Goal: Navigation & Orientation: Go to known website

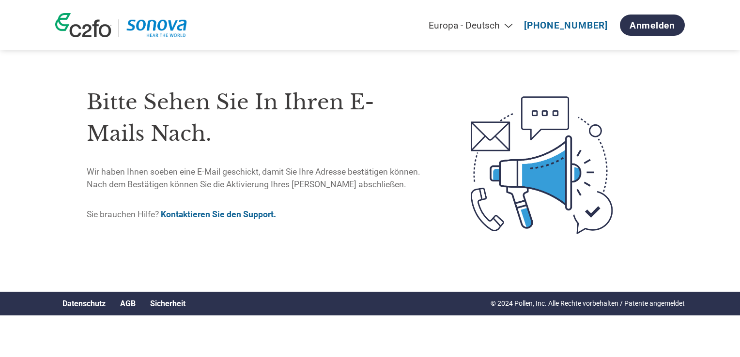
select select "de"
click at [167, 29] on img at bounding box center [156, 28] width 61 height 18
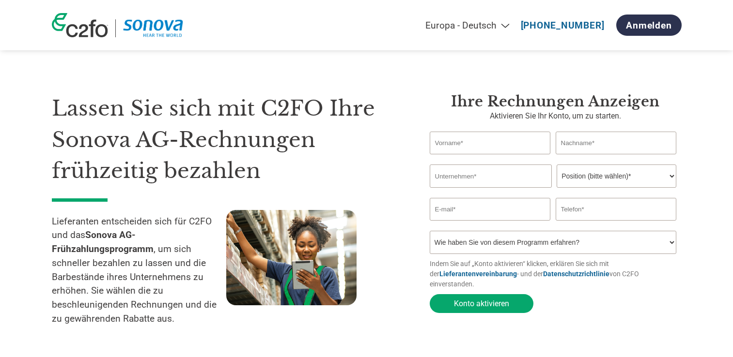
select select "de"
click at [627, 31] on link "Anmelden" at bounding box center [648, 25] width 65 height 21
